Goal: Information Seeking & Learning: Learn about a topic

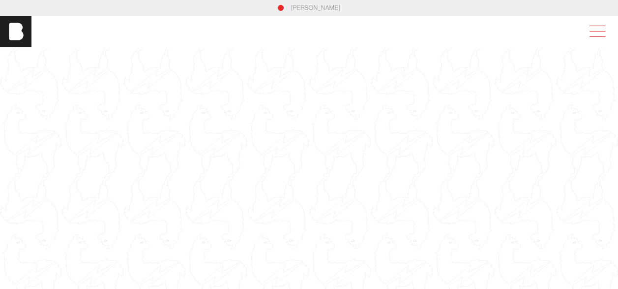
click at [606, 32] on span at bounding box center [595, 32] width 23 height 18
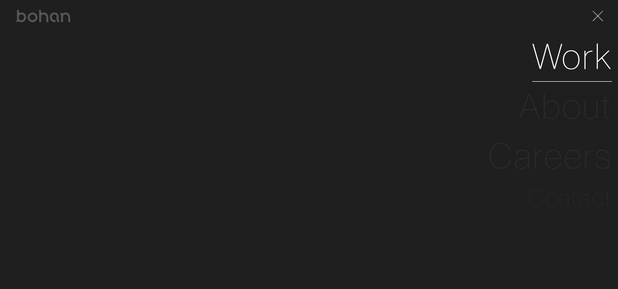
click at [584, 61] on link "Work" at bounding box center [572, 56] width 80 height 50
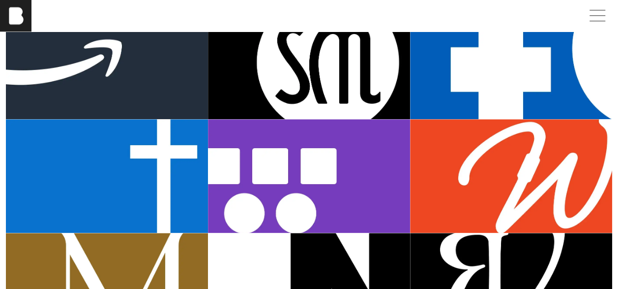
scroll to position [498, 0]
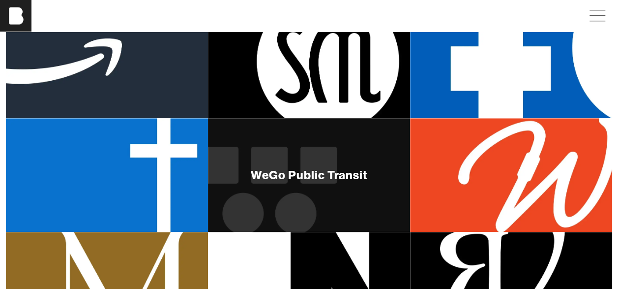
click at [280, 195] on div "WeGo Public Transit" at bounding box center [309, 175] width 202 height 114
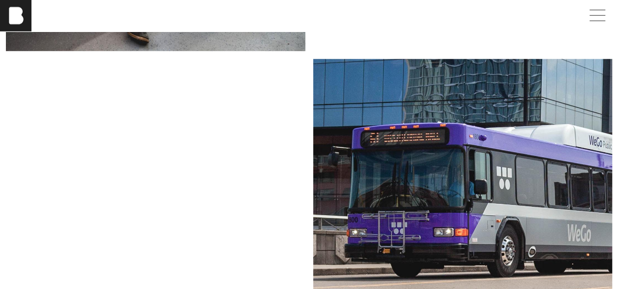
scroll to position [1365, 0]
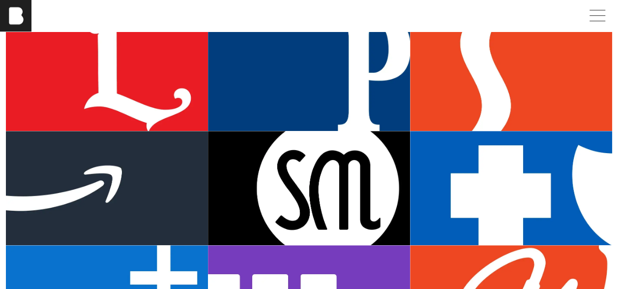
scroll to position [366, 0]
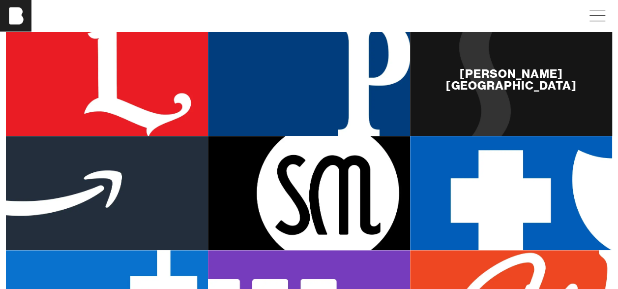
click at [515, 111] on div "[PERSON_NAME][GEOGRAPHIC_DATA]" at bounding box center [511, 79] width 202 height 114
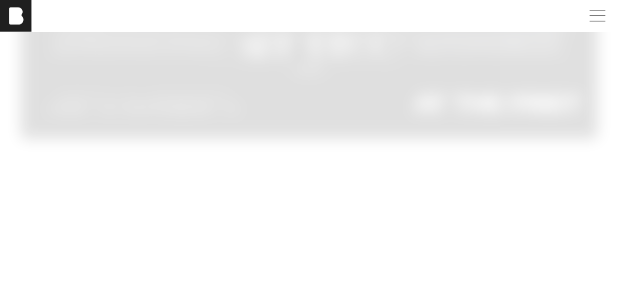
scroll to position [2644, 0]
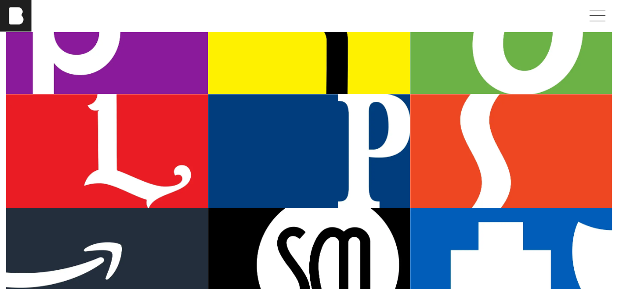
scroll to position [291, 0]
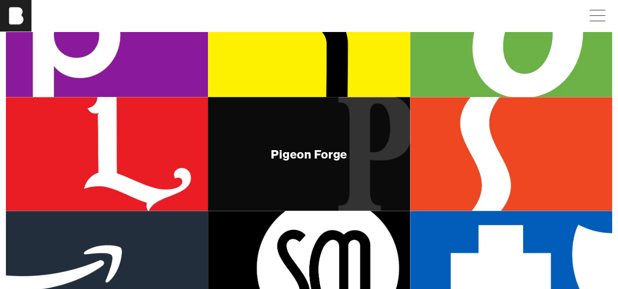
click at [262, 163] on div "Pigeon Forge" at bounding box center [309, 154] width 202 height 114
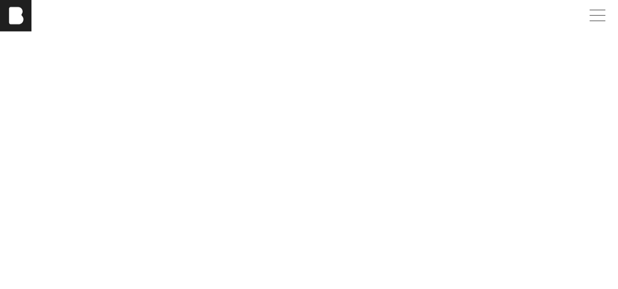
scroll to position [3256, 0]
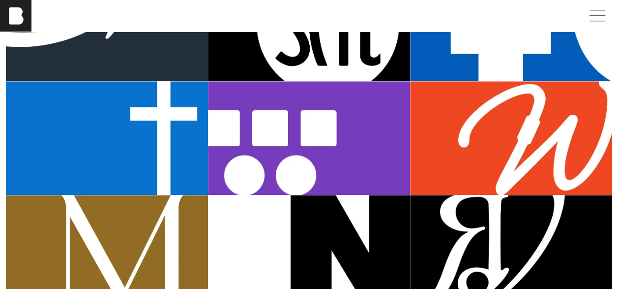
scroll to position [532, 0]
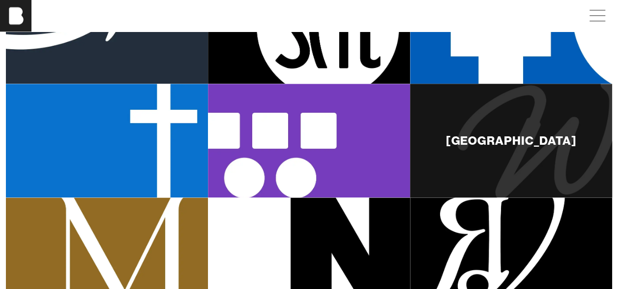
click at [517, 123] on div "[GEOGRAPHIC_DATA]" at bounding box center [511, 141] width 202 height 114
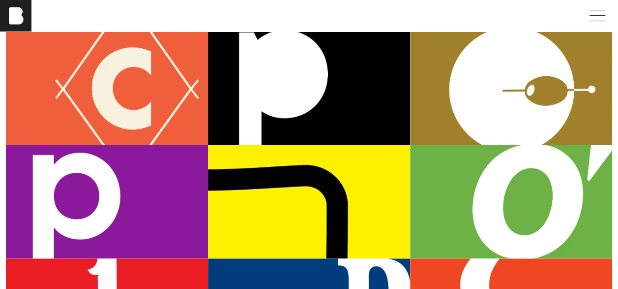
scroll to position [139, 0]
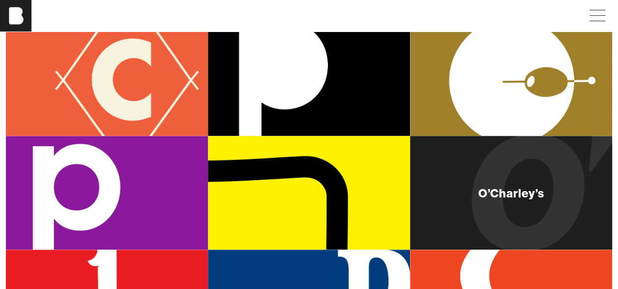
click at [471, 201] on div "O’Charley’s" at bounding box center [511, 193] width 202 height 114
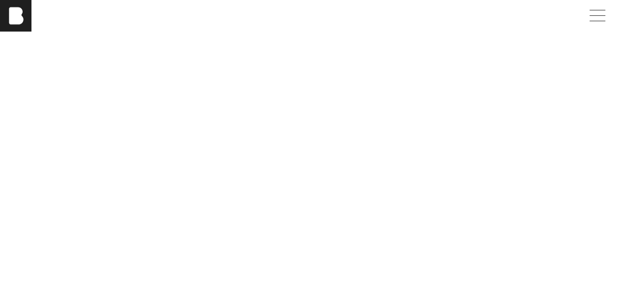
scroll to position [2176, 0]
